Goal: Transaction & Acquisition: Register for event/course

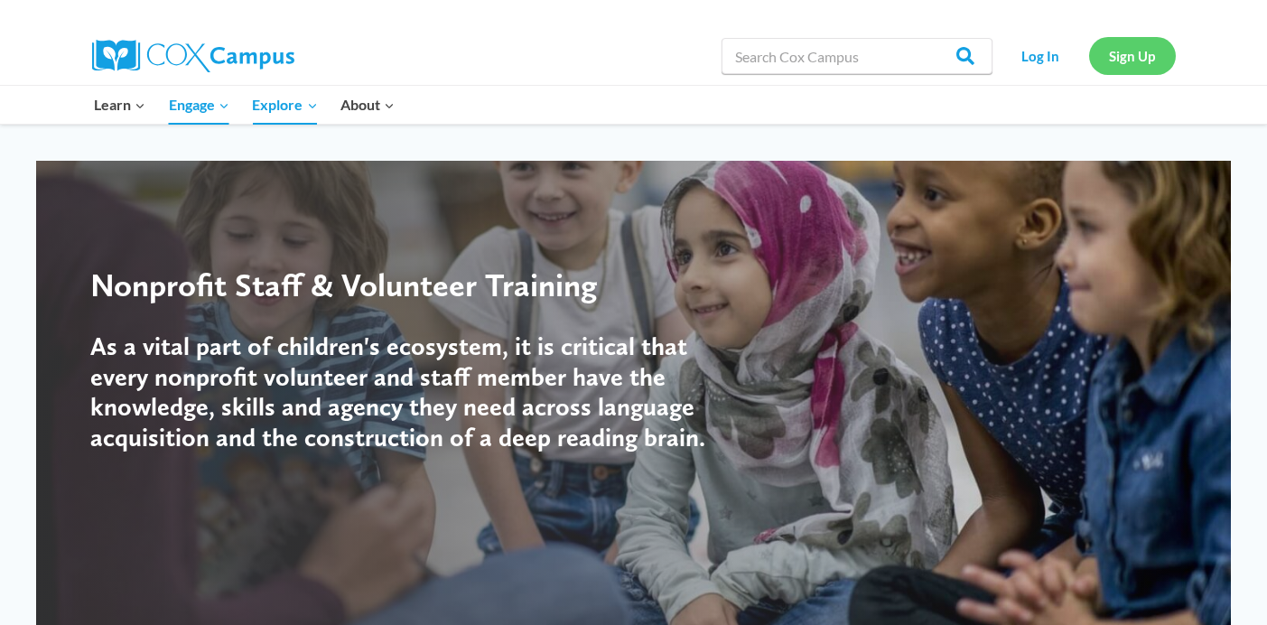
click at [1125, 68] on link "Sign Up" at bounding box center [1132, 55] width 87 height 37
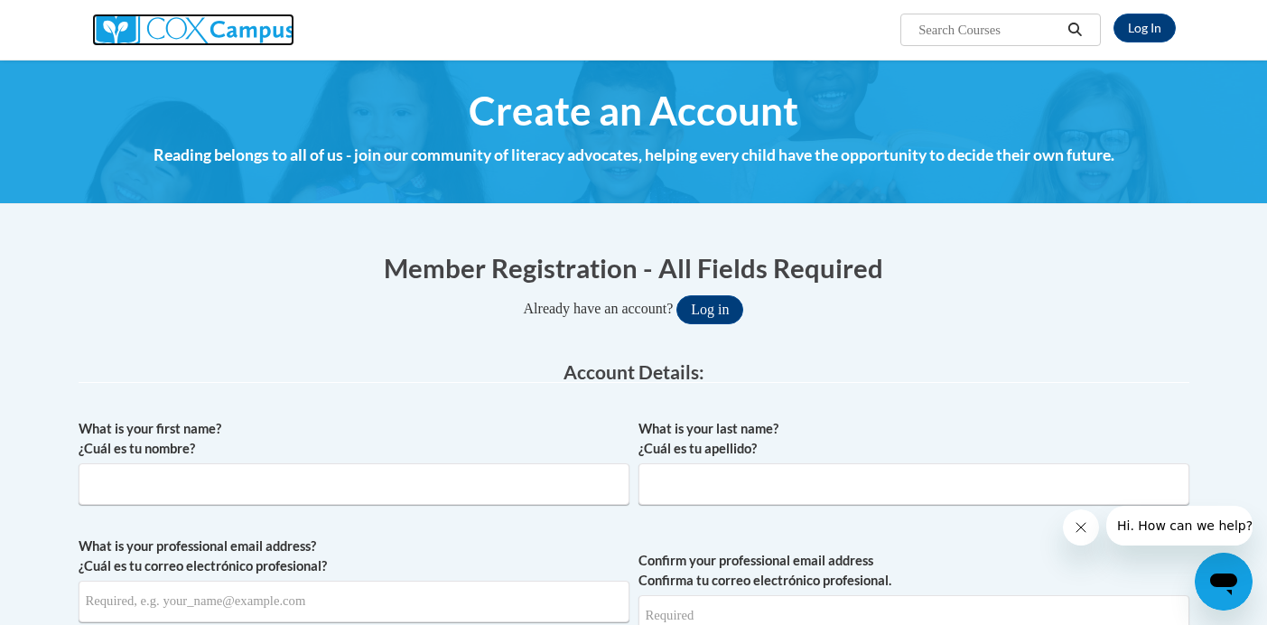
click at [204, 31] on img at bounding box center [193, 30] width 202 height 32
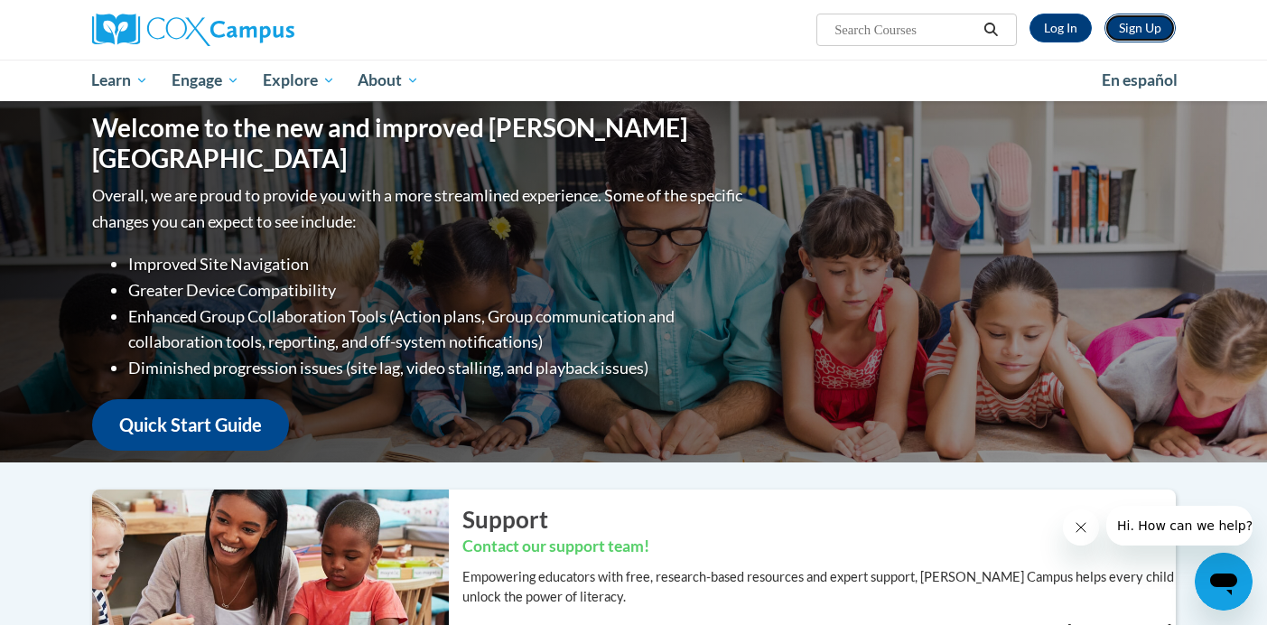
click at [1137, 36] on link "Sign Up" at bounding box center [1139, 28] width 71 height 29
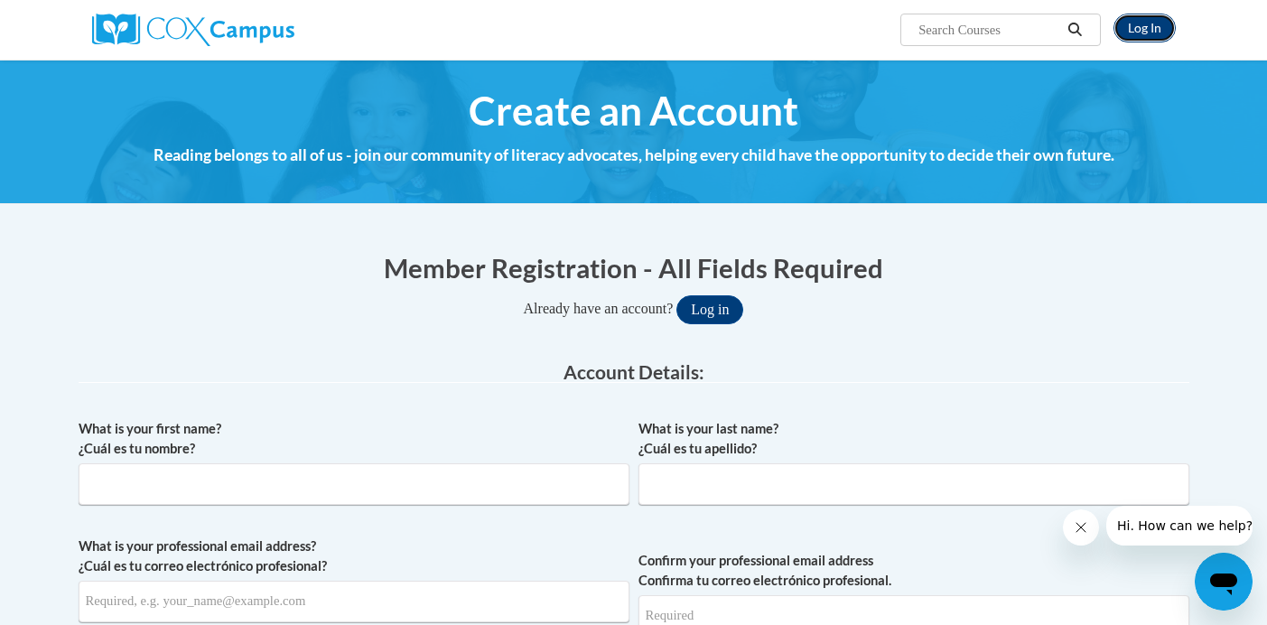
click at [1145, 41] on link "Log In" at bounding box center [1144, 28] width 62 height 29
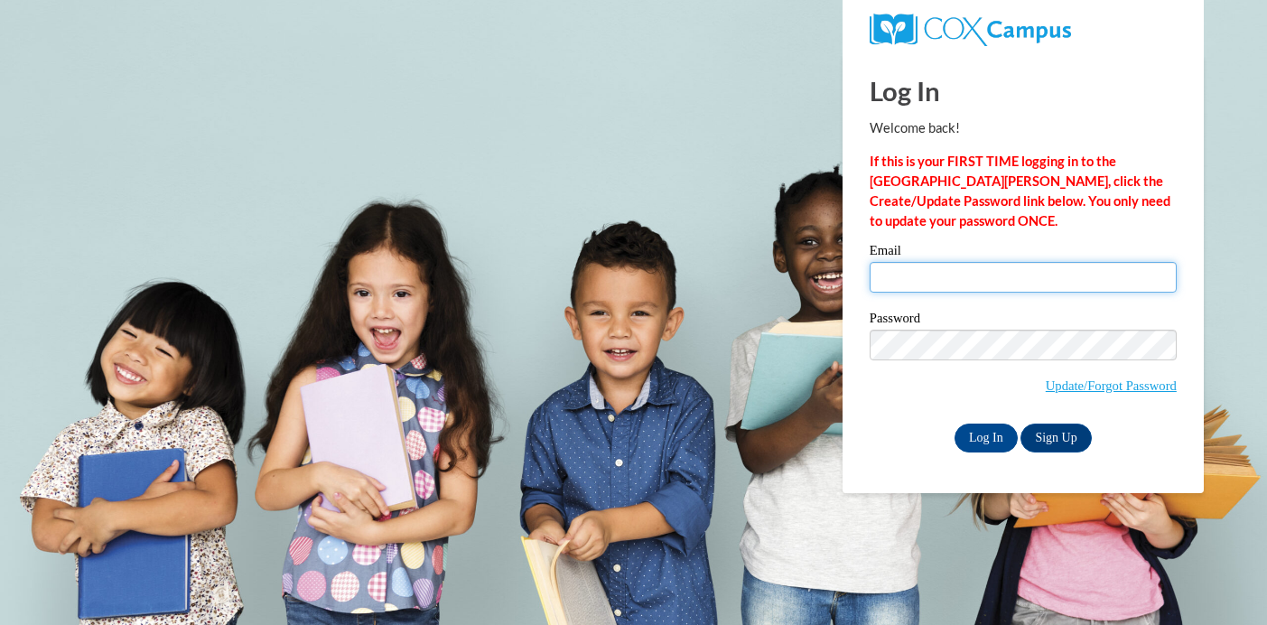
click at [909, 277] on input "Email" at bounding box center [1022, 277] width 307 height 31
type input "[EMAIL_ADDRESS][DOMAIN_NAME]"
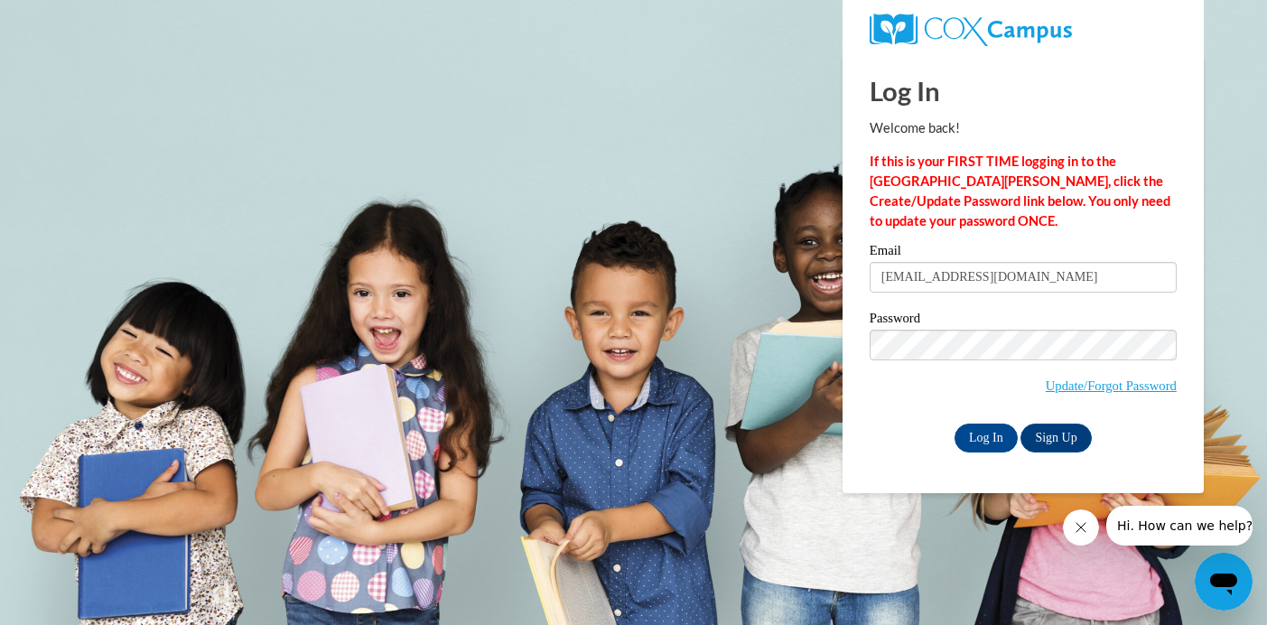
click at [1087, 531] on button "Close message from company" at bounding box center [1081, 527] width 36 height 36
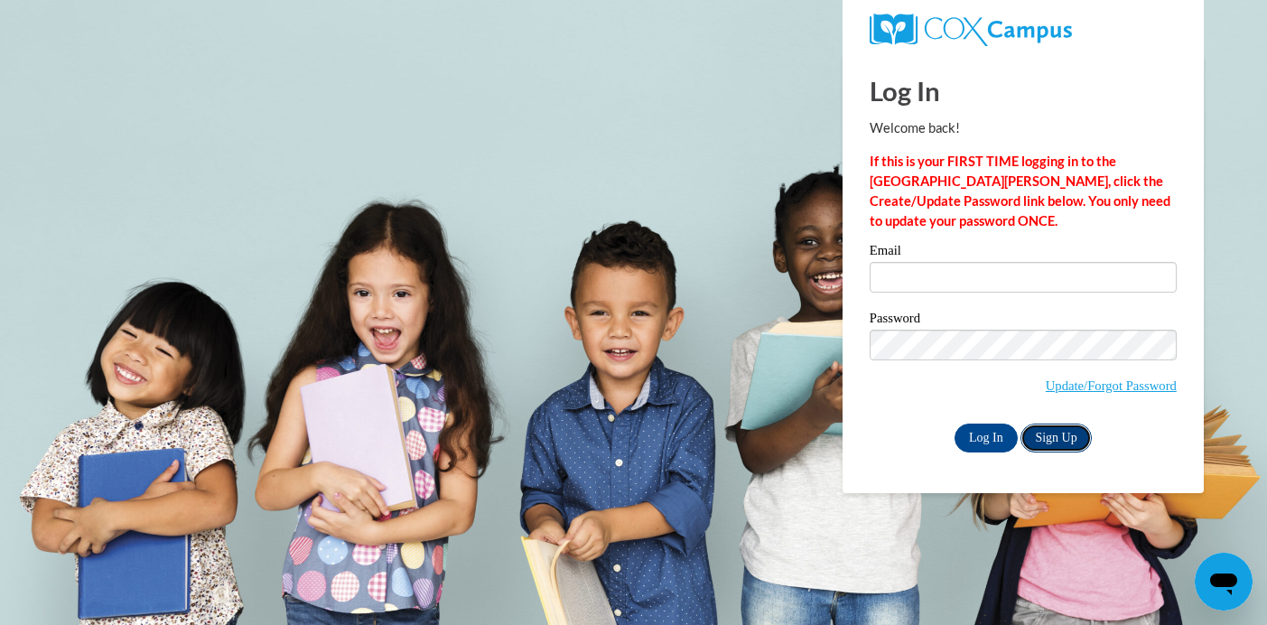
click at [1068, 438] on link "Sign Up" at bounding box center [1055, 437] width 70 height 29
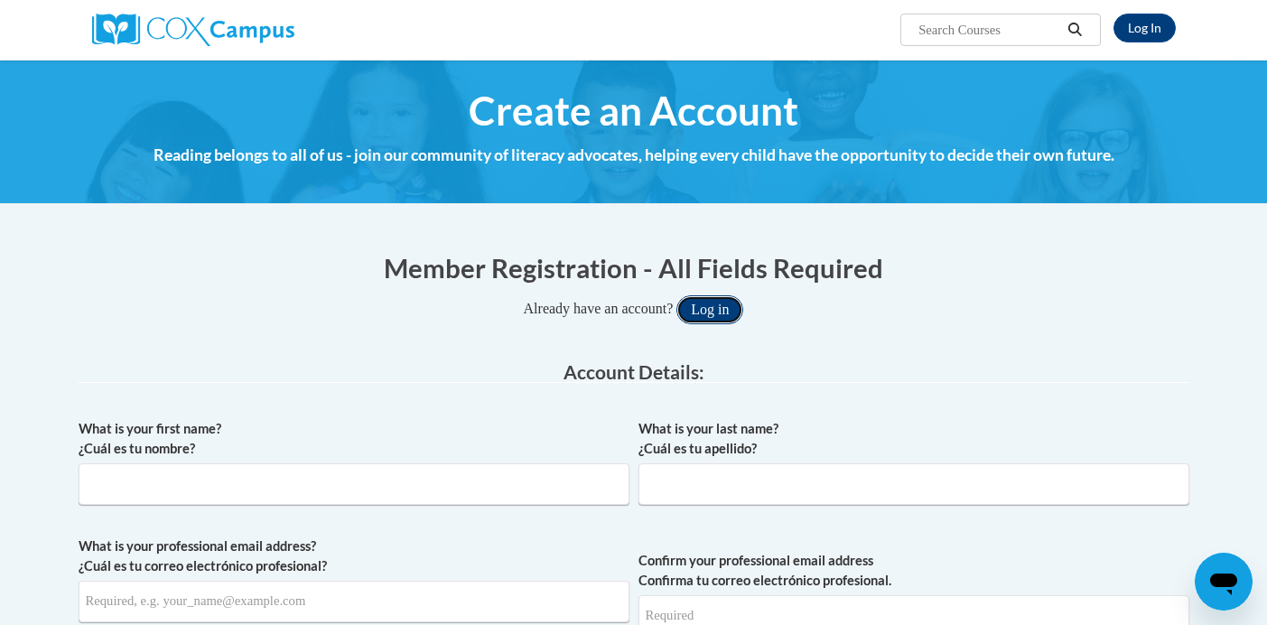
click at [719, 313] on button "Log in" at bounding box center [709, 309] width 67 height 29
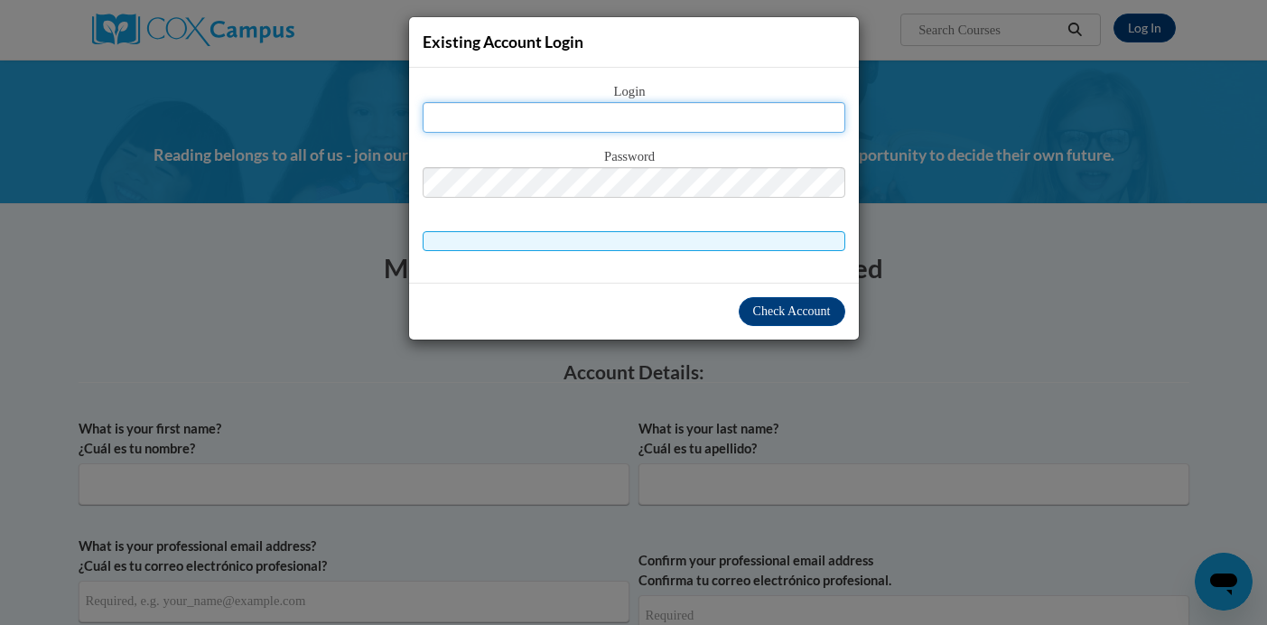
click at [646, 113] on input "text" at bounding box center [633, 117] width 422 height 31
type input "[EMAIL_ADDRESS][DOMAIN_NAME]"
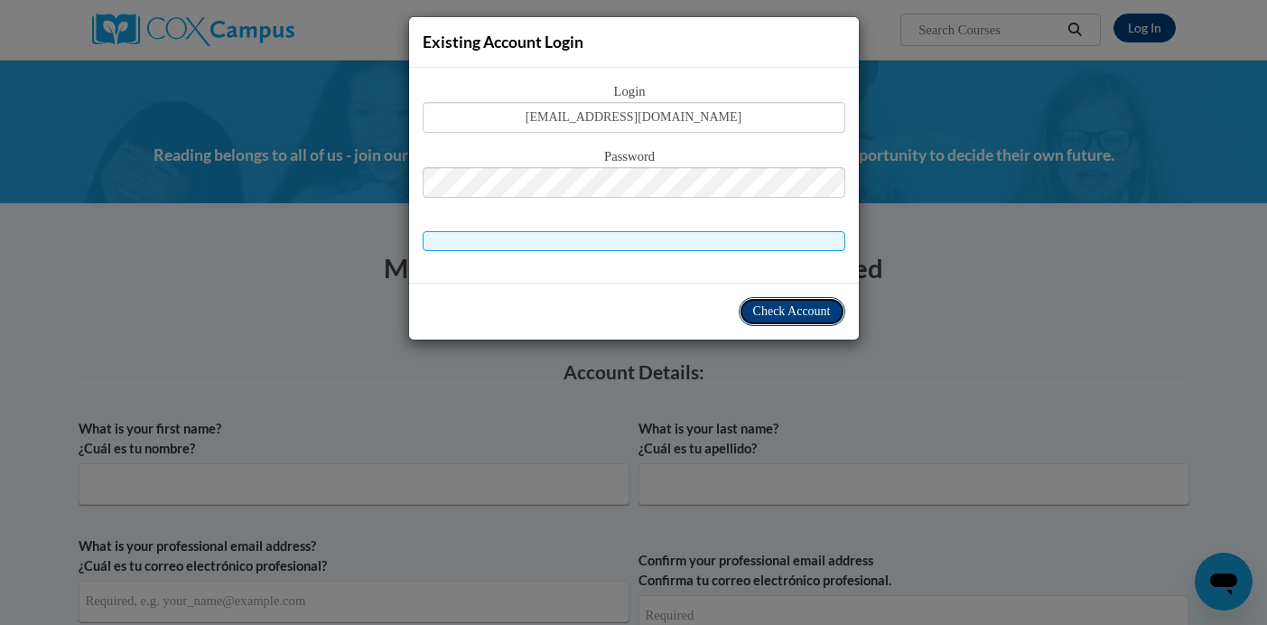
click at [785, 307] on span "Check Account" at bounding box center [792, 311] width 78 height 14
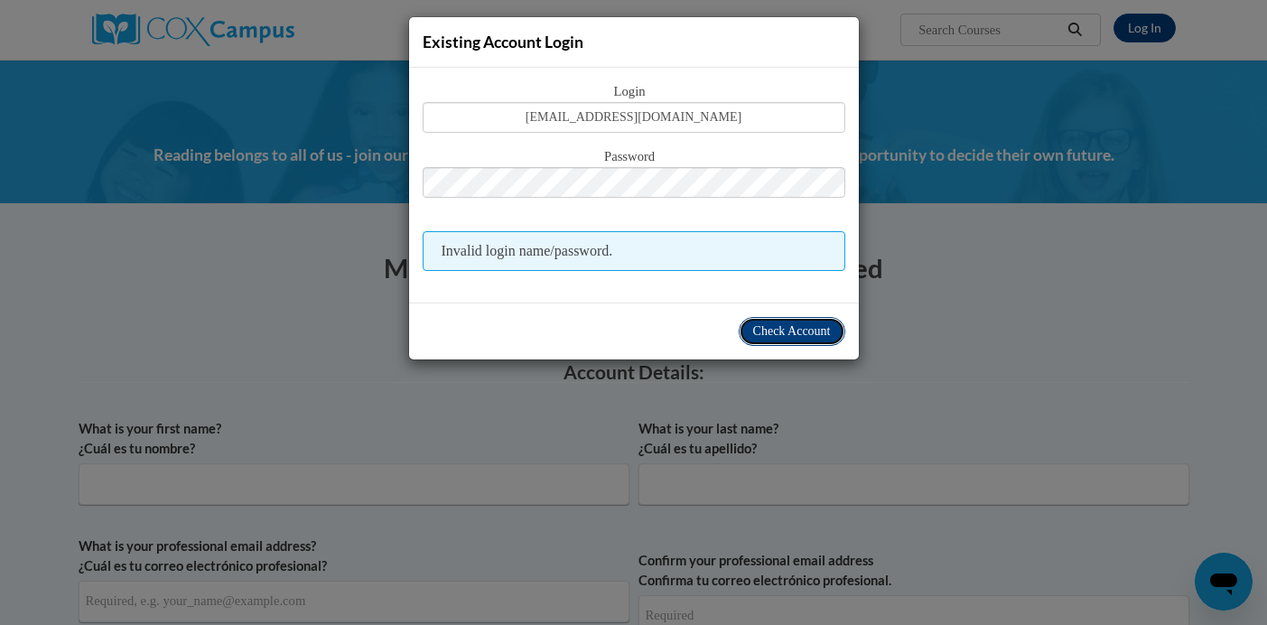
click at [781, 334] on span "Check Account" at bounding box center [792, 331] width 78 height 14
click at [949, 303] on div "Existing Account Login Login romyvelasquez21@gmail.com Password Invalid login n…" at bounding box center [633, 312] width 1267 height 625
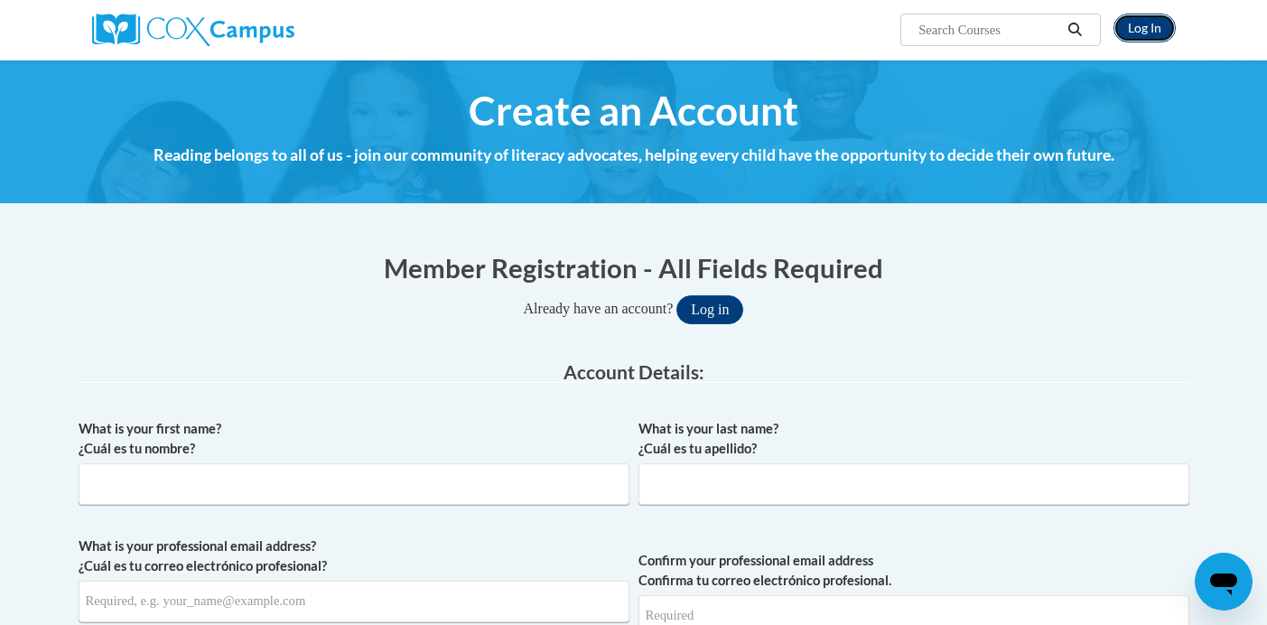
click at [1156, 23] on link "Log In" at bounding box center [1144, 28] width 62 height 29
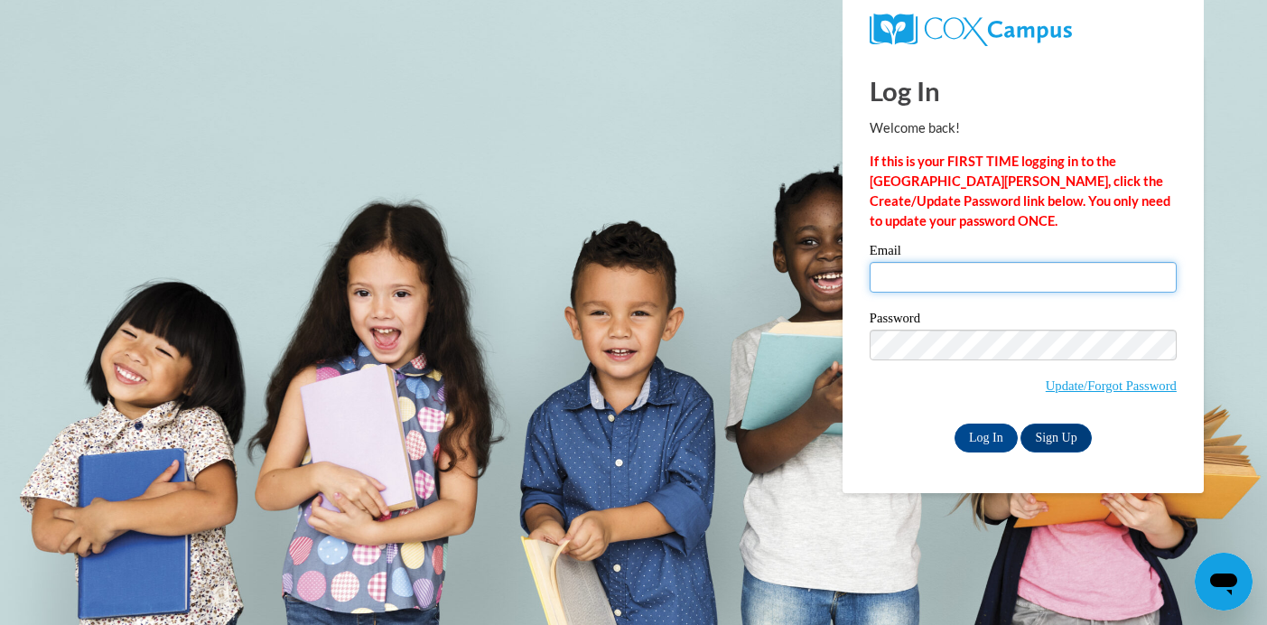
click at [912, 285] on input "Email" at bounding box center [1022, 277] width 307 height 31
type input "[EMAIL_ADDRESS][DOMAIN_NAME]"
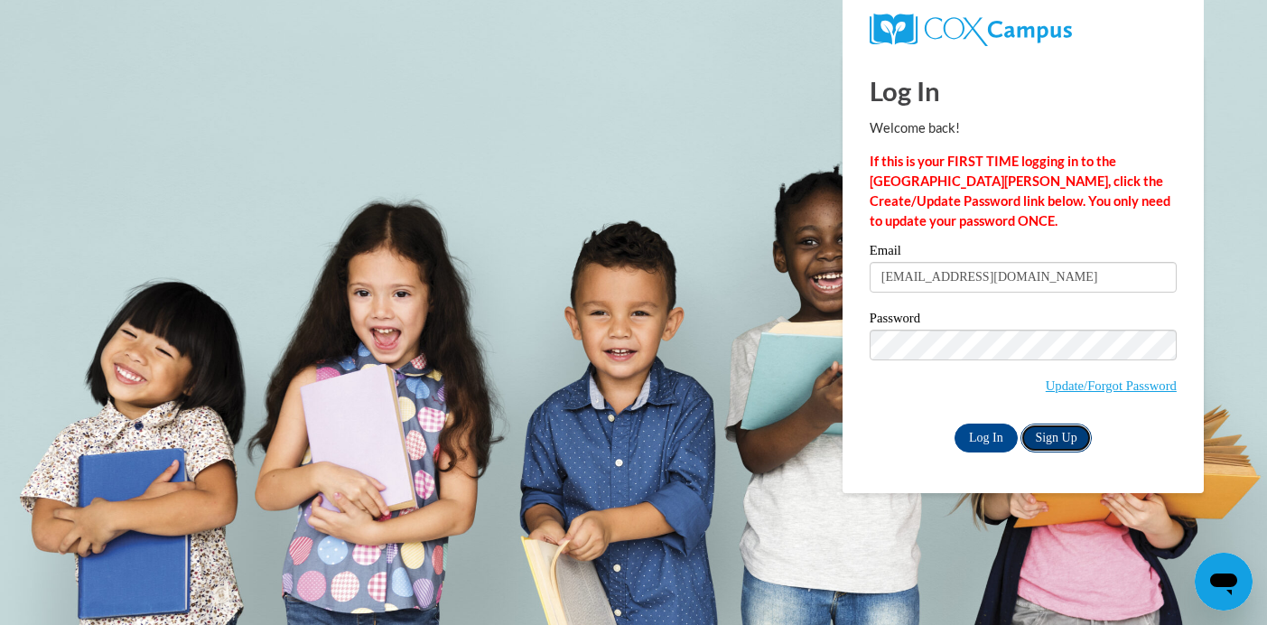
click at [1064, 432] on link "Sign Up" at bounding box center [1055, 437] width 70 height 29
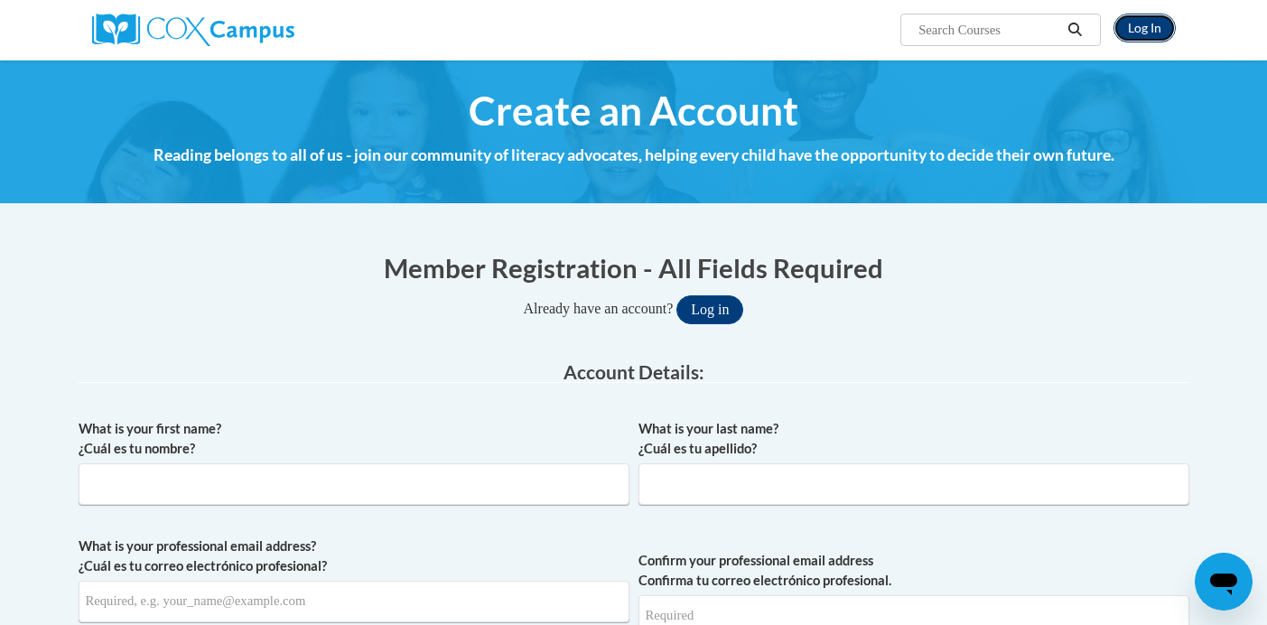
click at [1152, 36] on link "Log In" at bounding box center [1144, 28] width 62 height 29
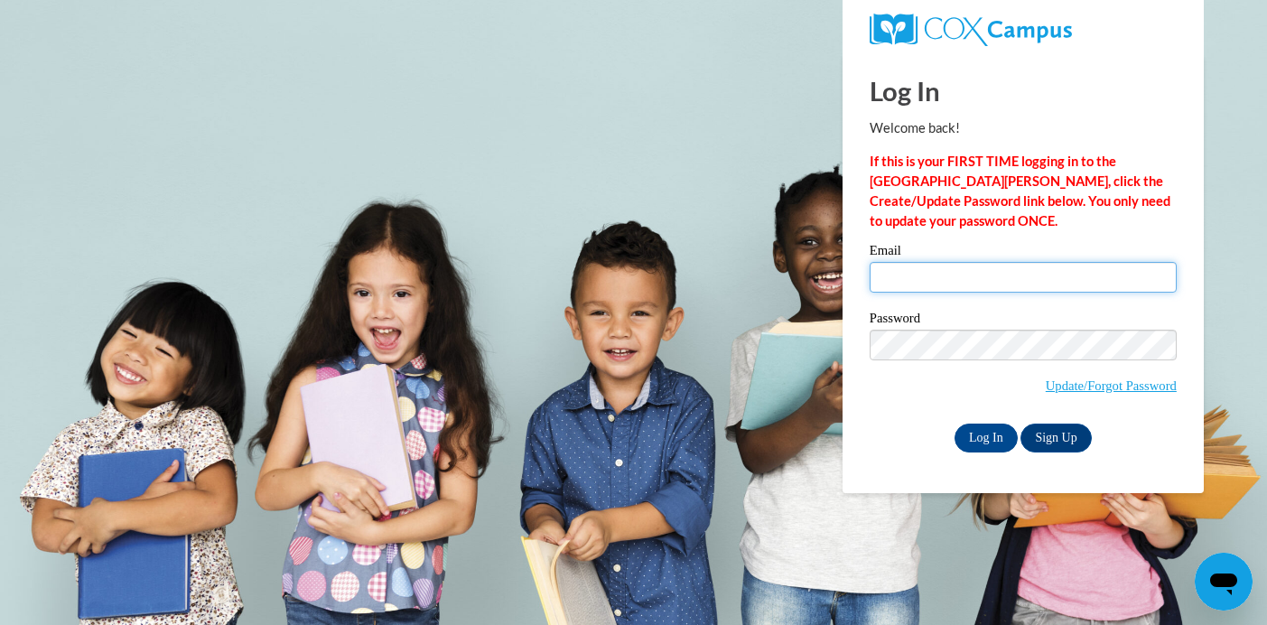
click at [947, 282] on input "Email" at bounding box center [1022, 277] width 307 height 31
type input "[EMAIL_ADDRESS][DOMAIN_NAME]"
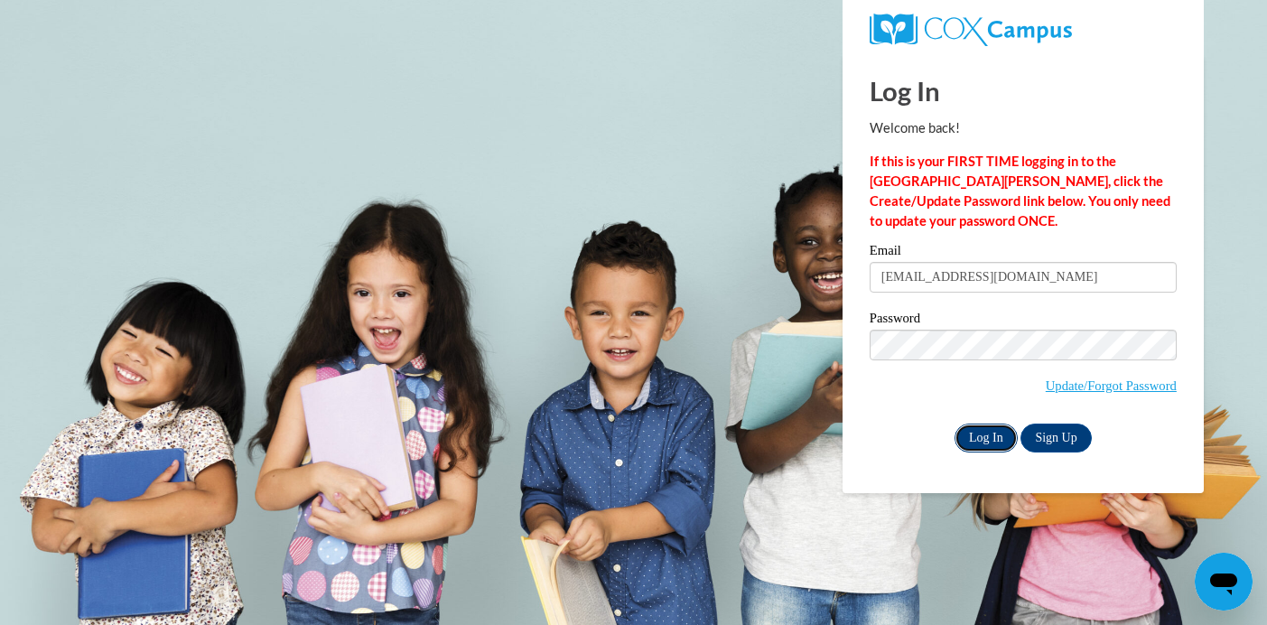
click at [1003, 447] on input "Log In" at bounding box center [985, 437] width 63 height 29
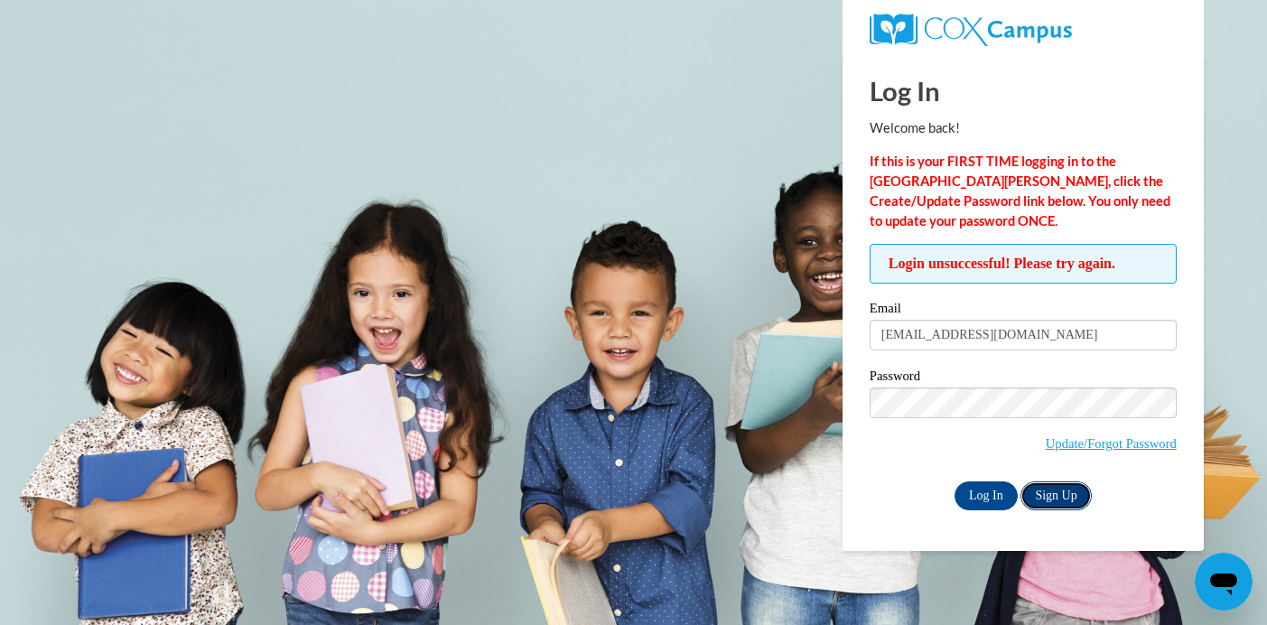
click at [1054, 492] on link "Sign Up" at bounding box center [1055, 495] width 70 height 29
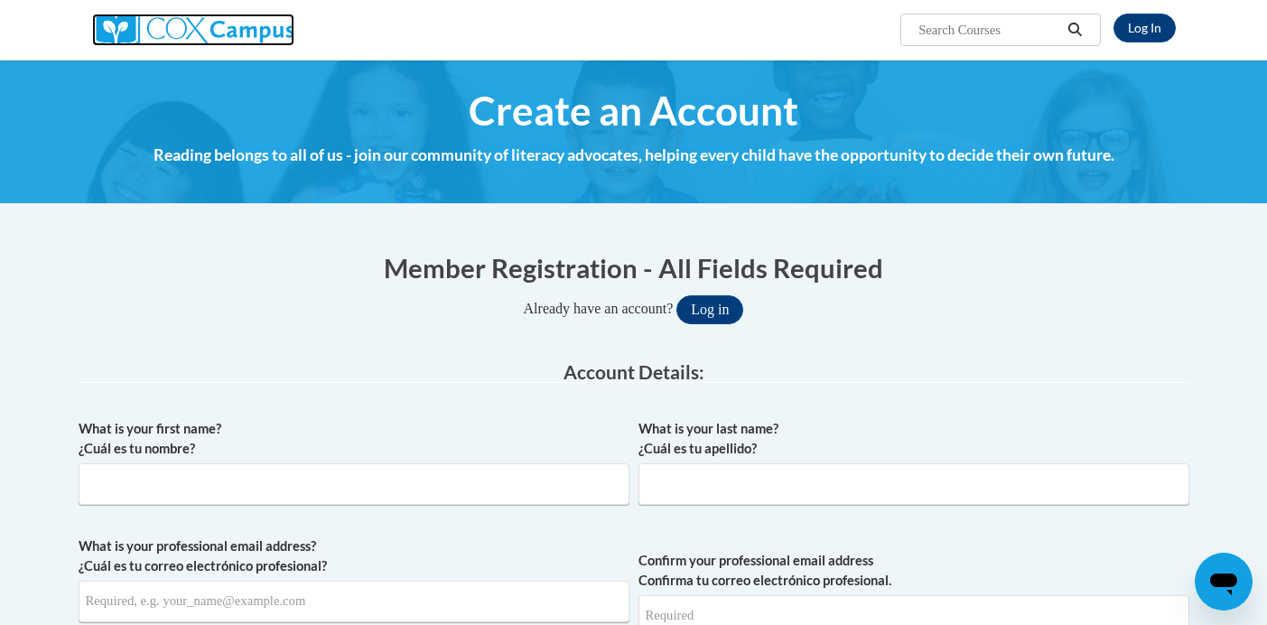
click at [265, 35] on img at bounding box center [193, 30] width 202 height 32
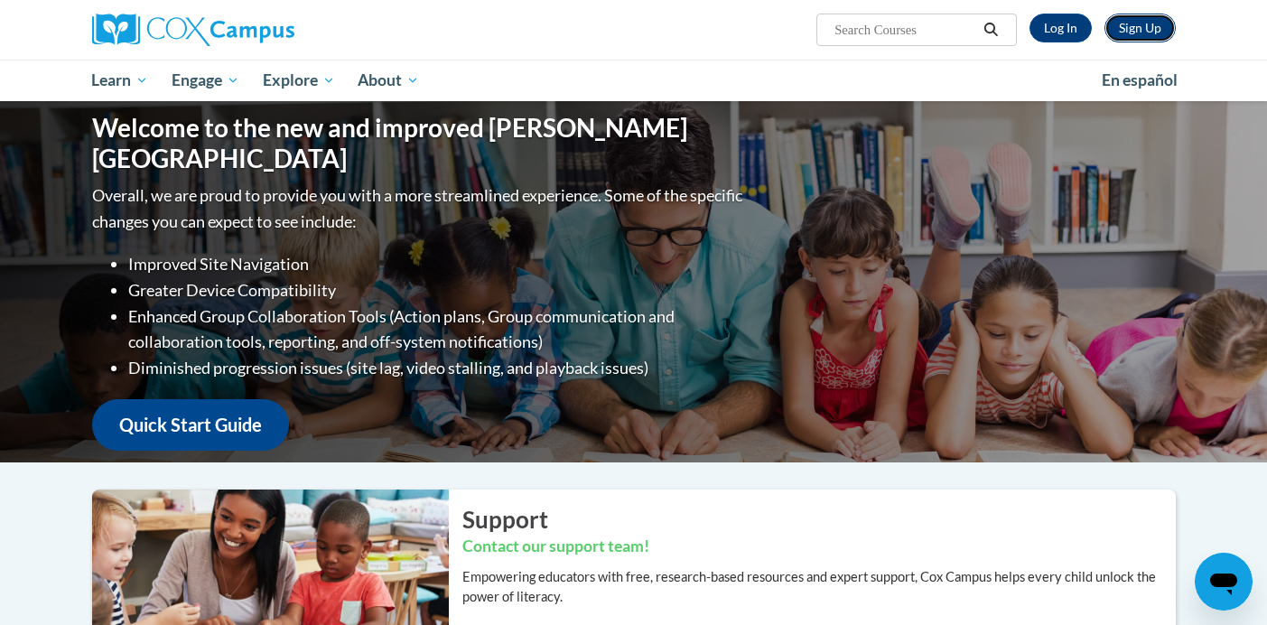
click at [1152, 32] on link "Sign Up" at bounding box center [1139, 28] width 71 height 29
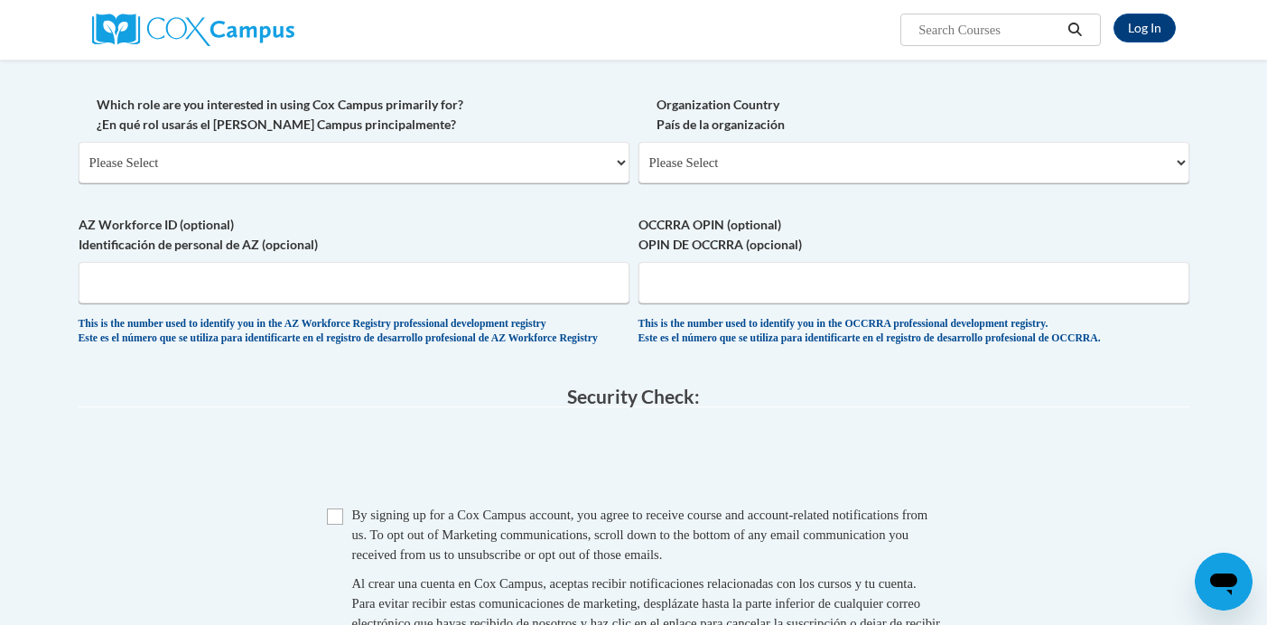
scroll to position [881, 0]
